Goal: Task Accomplishment & Management: Manage account settings

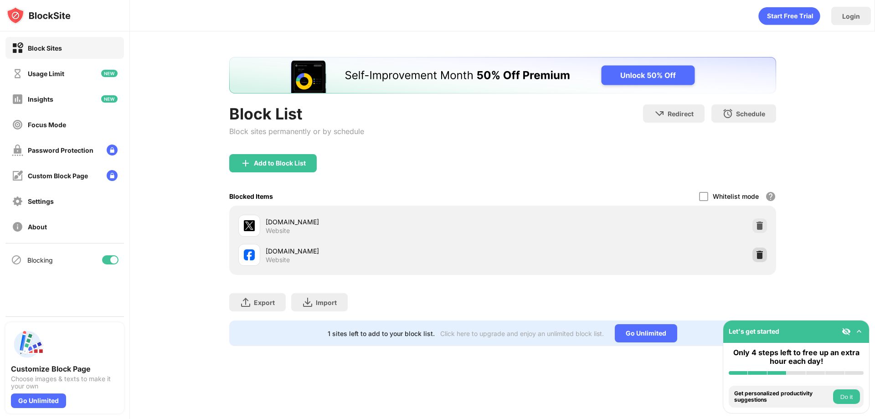
click at [760, 260] on div at bounding box center [759, 254] width 15 height 15
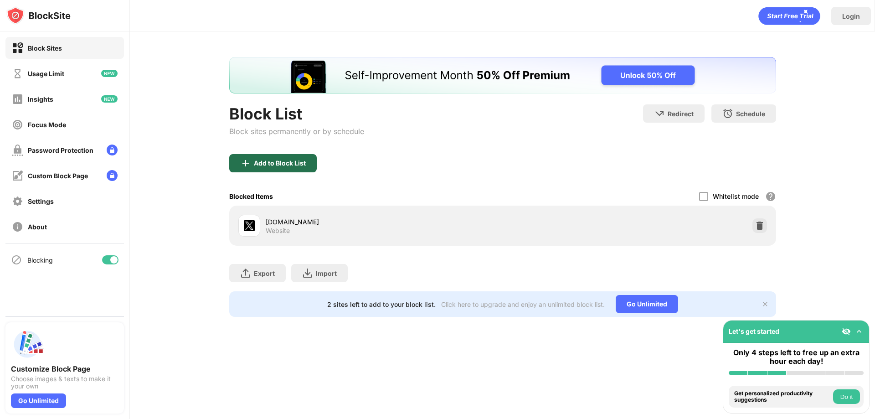
click at [306, 164] on div "Add to Block List" at bounding box center [272, 163] width 87 height 18
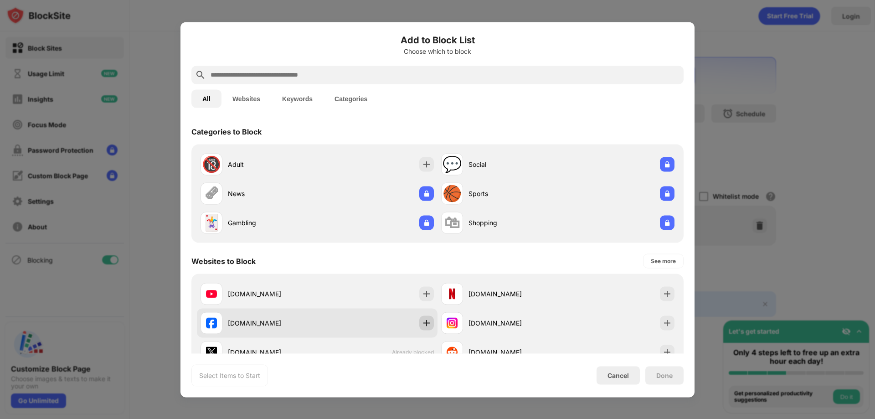
click at [422, 323] on img at bounding box center [426, 322] width 9 height 9
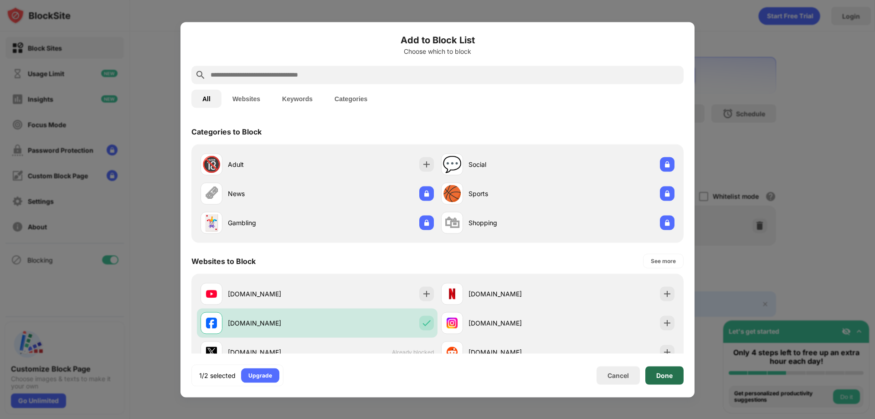
click at [669, 371] on div "Done" at bounding box center [664, 374] width 16 height 7
